Goal: Navigation & Orientation: Find specific page/section

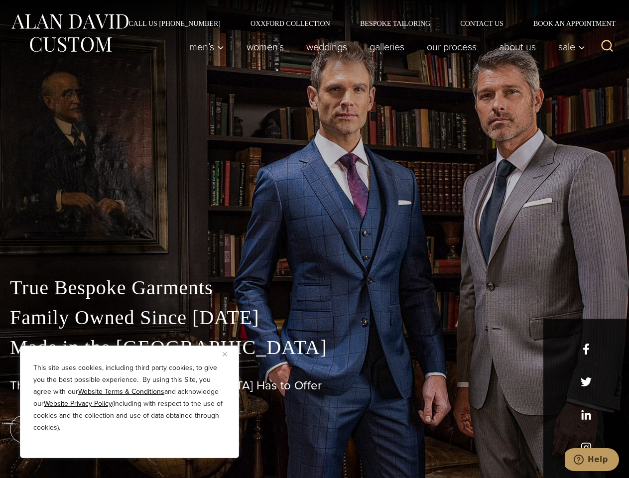
click at [314, 239] on div "True Bespoke Garments Family Owned Since [DATE] Made in [GEOGRAPHIC_DATA] The B…" at bounding box center [314, 350] width 629 height 255
click at [229, 354] on button "Close" at bounding box center [229, 354] width 12 height 12
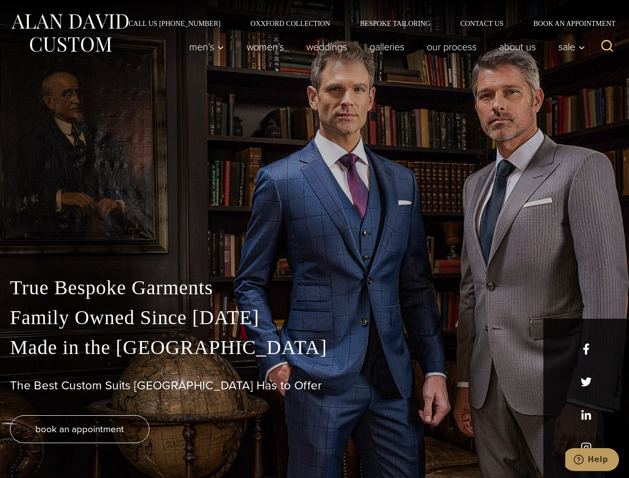
click at [129, 445] on div "True Bespoke Garments Family Owned Since [DATE] Made in [GEOGRAPHIC_DATA] The B…" at bounding box center [314, 375] width 629 height 205
click at [607, 47] on icon "Search" at bounding box center [607, 46] width 14 height 14
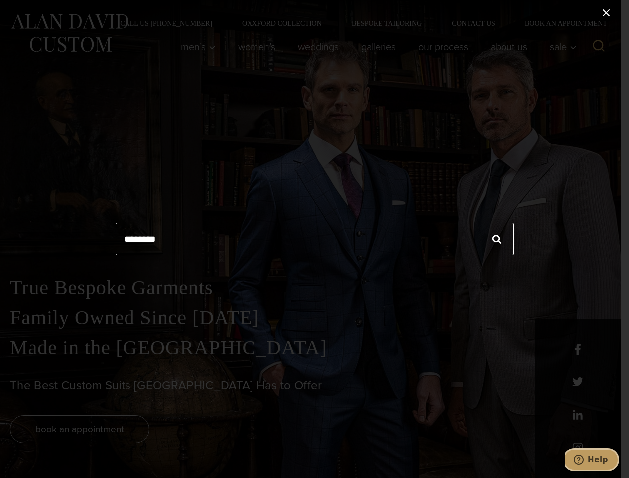
click at [584, 460] on icon "Help" at bounding box center [579, 460] width 10 height 10
